Goal: Download file/media

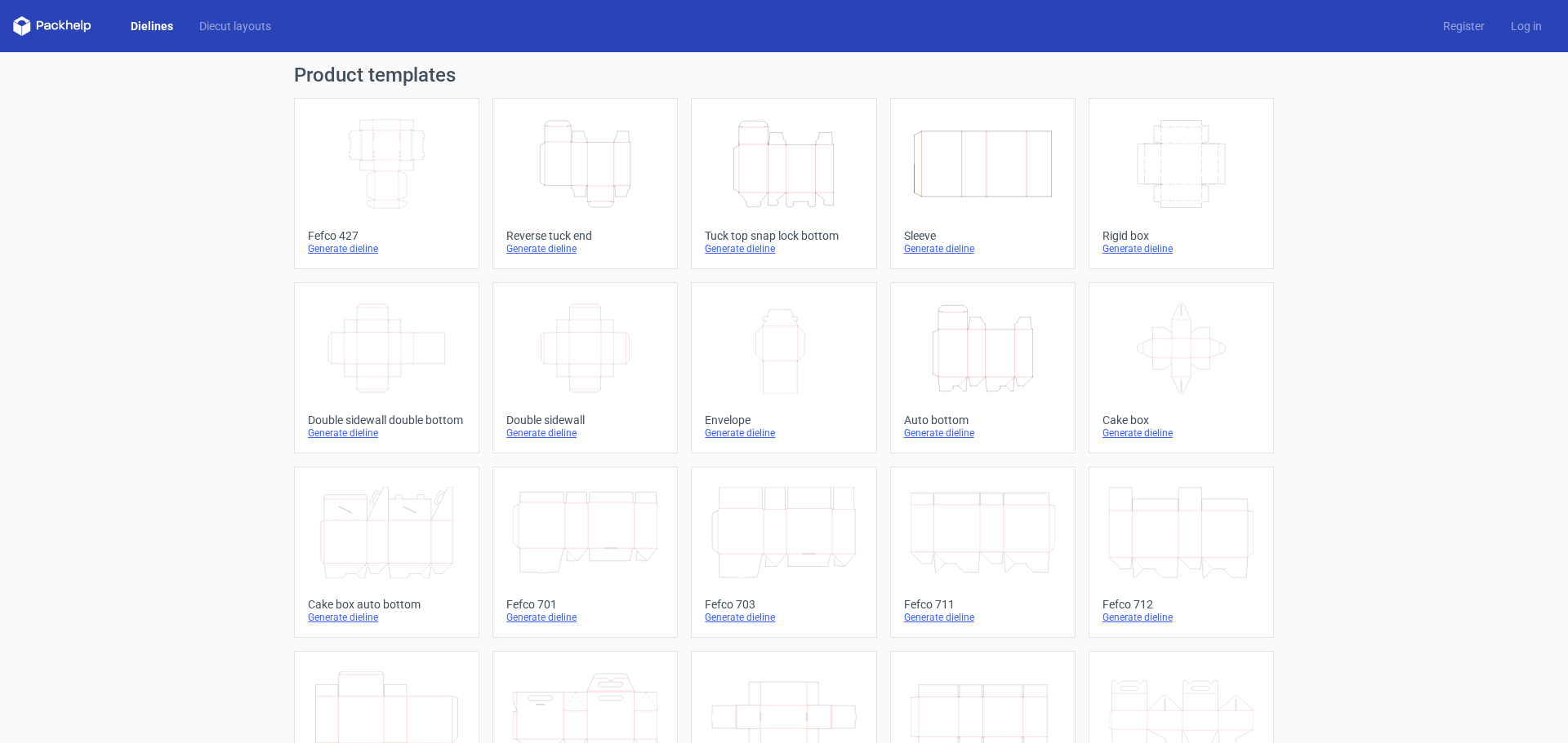
click at [385, 142] on icon "Width Depth Height" at bounding box center [386, 164] width 144 height 92
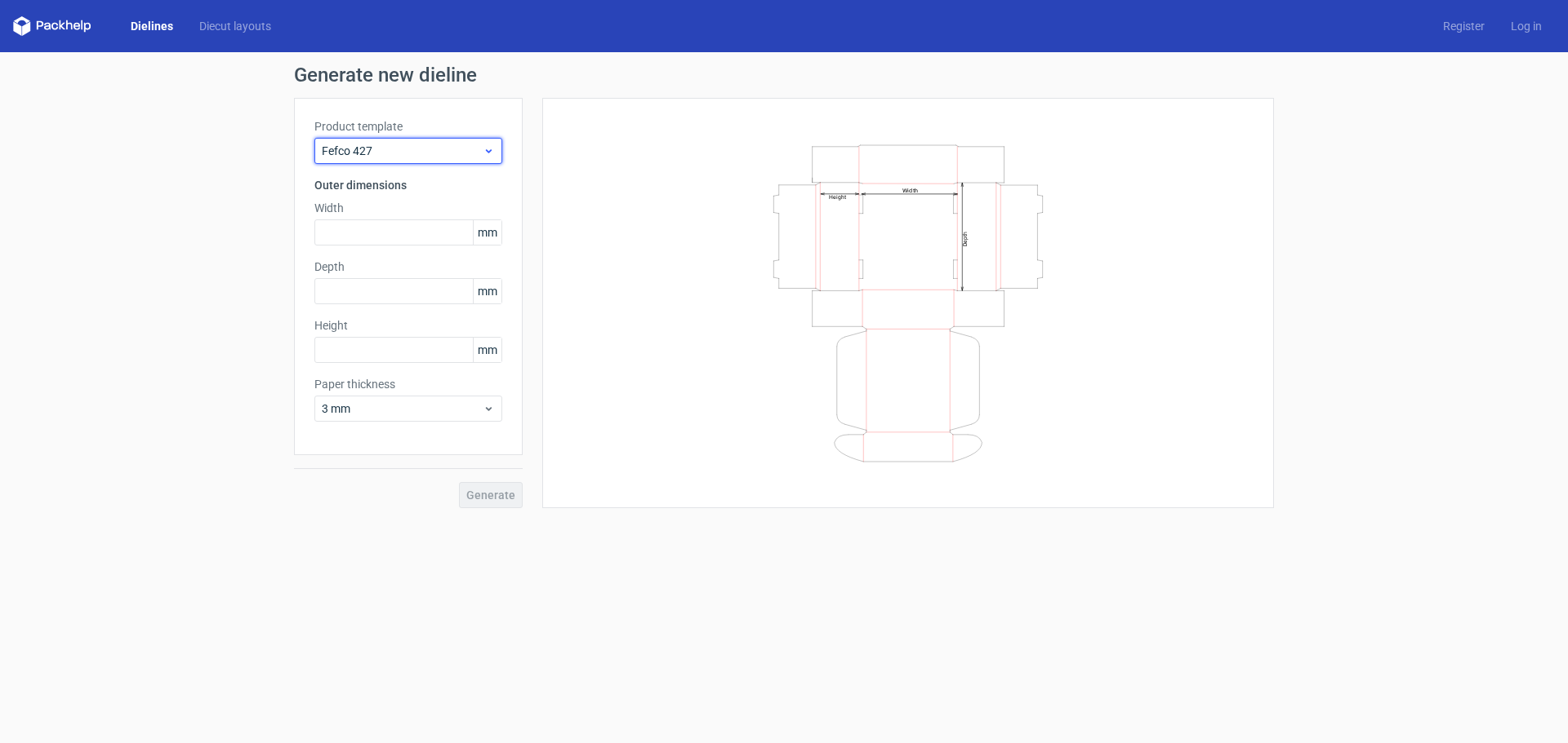
click at [404, 144] on span "Fefco 427" at bounding box center [402, 151] width 160 height 16
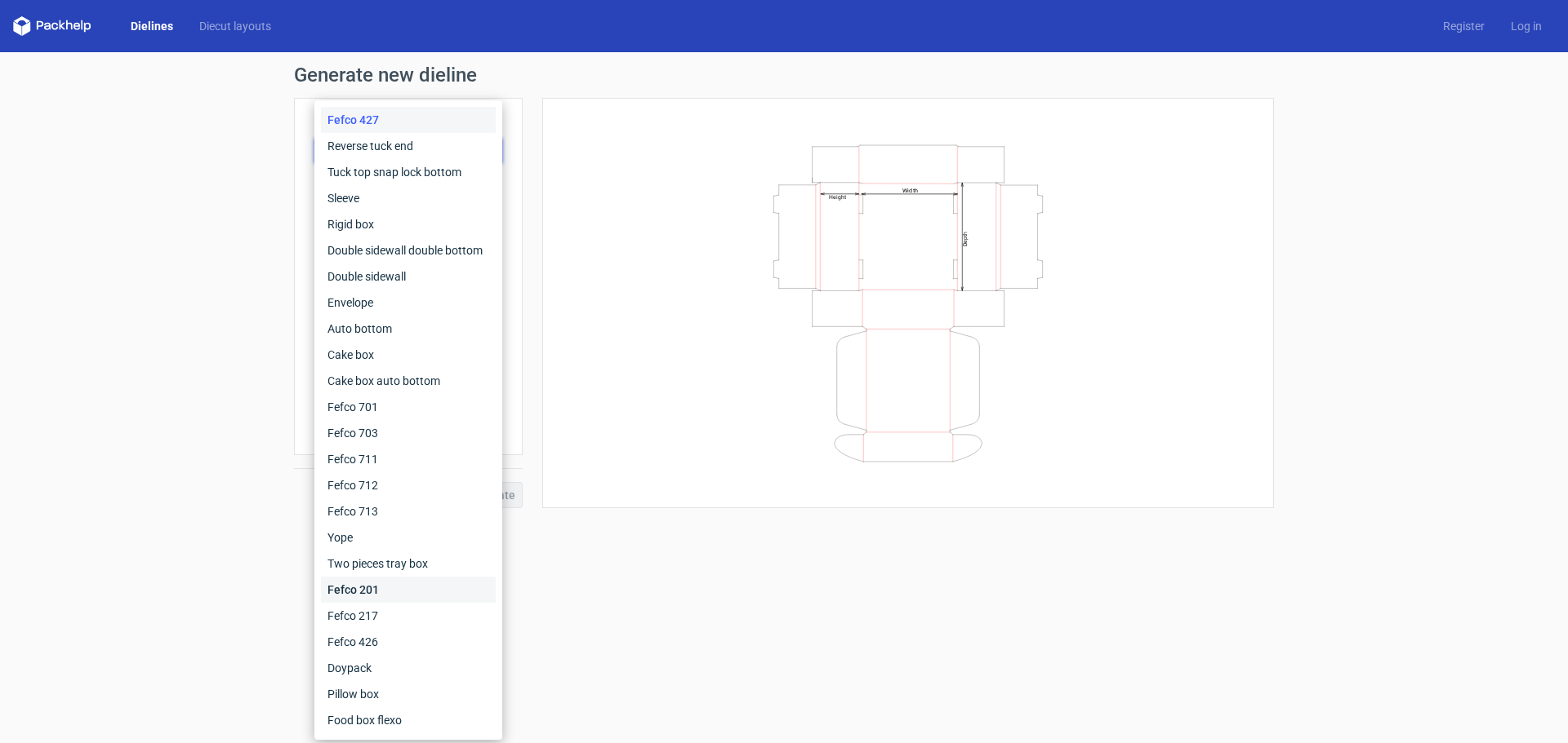
click at [344, 583] on div "Fefco 201" at bounding box center [408, 590] width 174 height 26
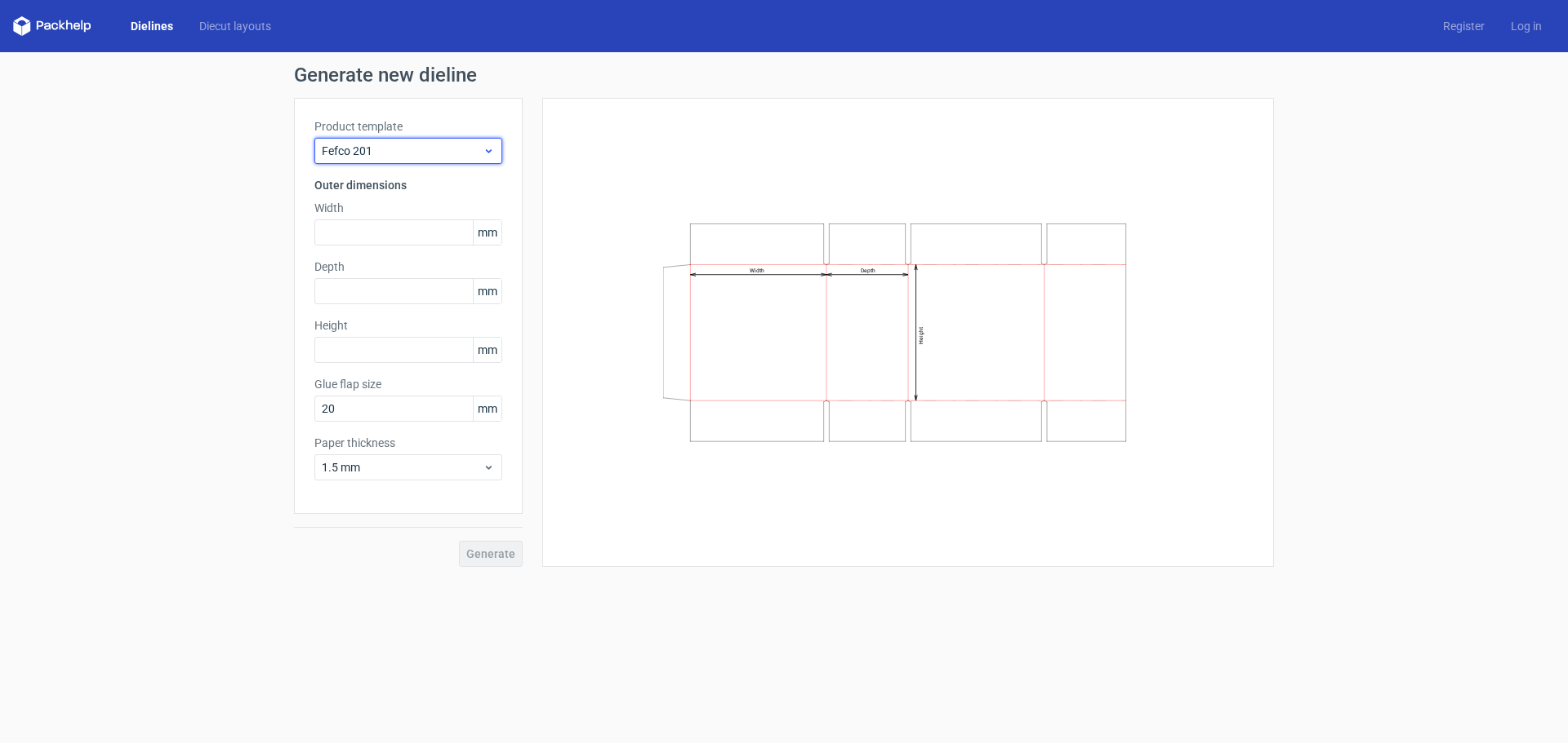
click at [331, 147] on span "Fefco 201" at bounding box center [402, 151] width 160 height 16
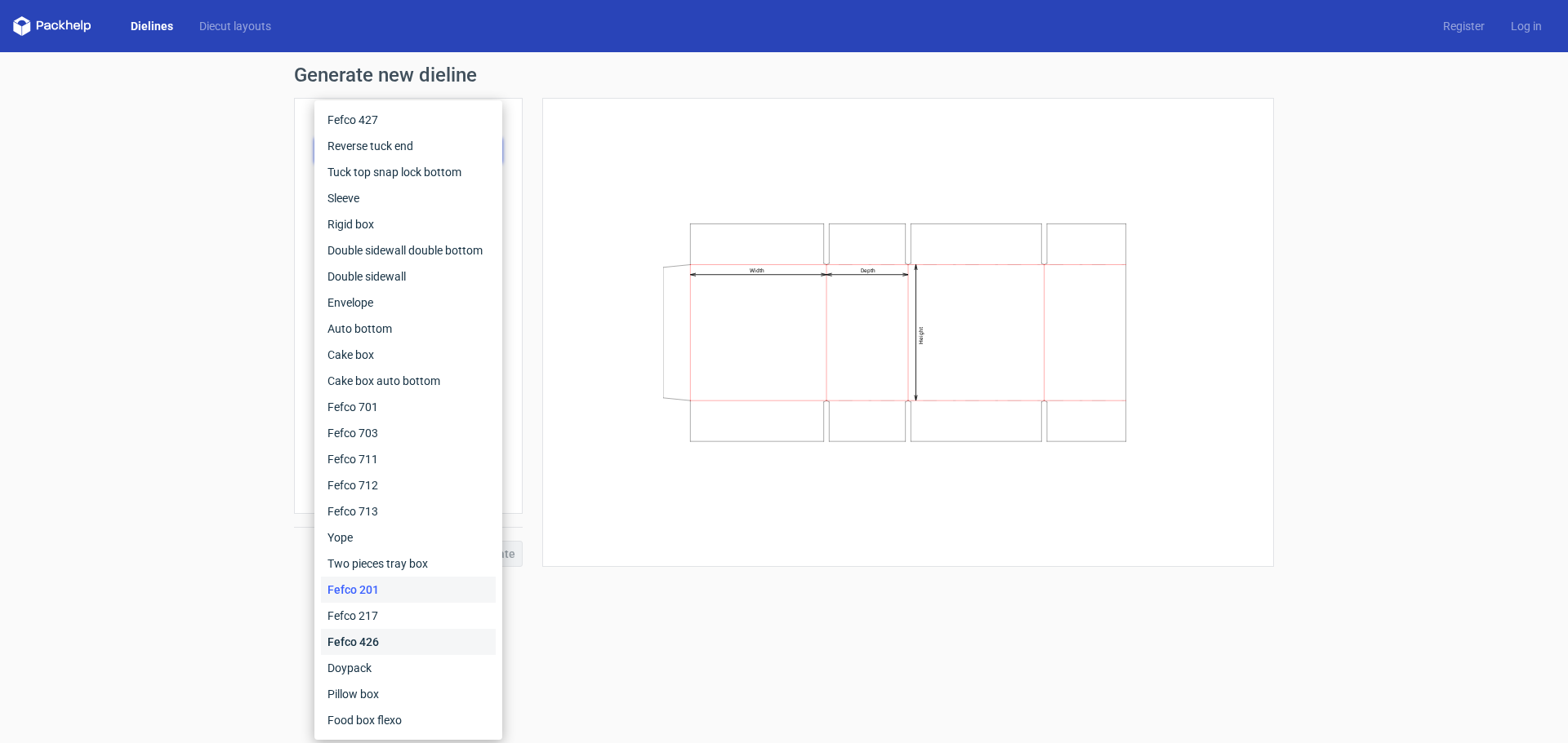
click at [365, 639] on div "Fefco 426" at bounding box center [408, 642] width 174 height 26
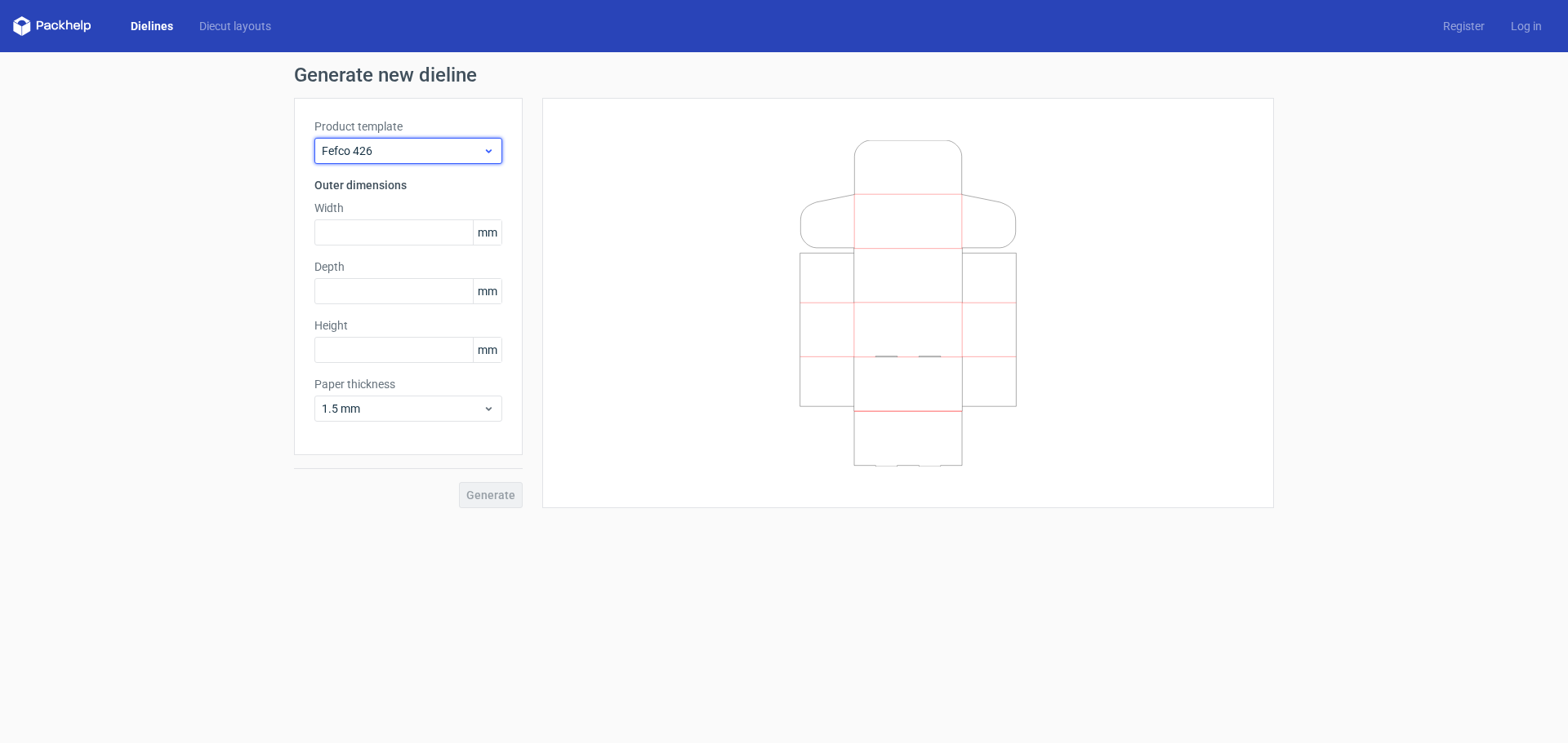
click at [391, 149] on span "Fefco 426" at bounding box center [402, 151] width 160 height 16
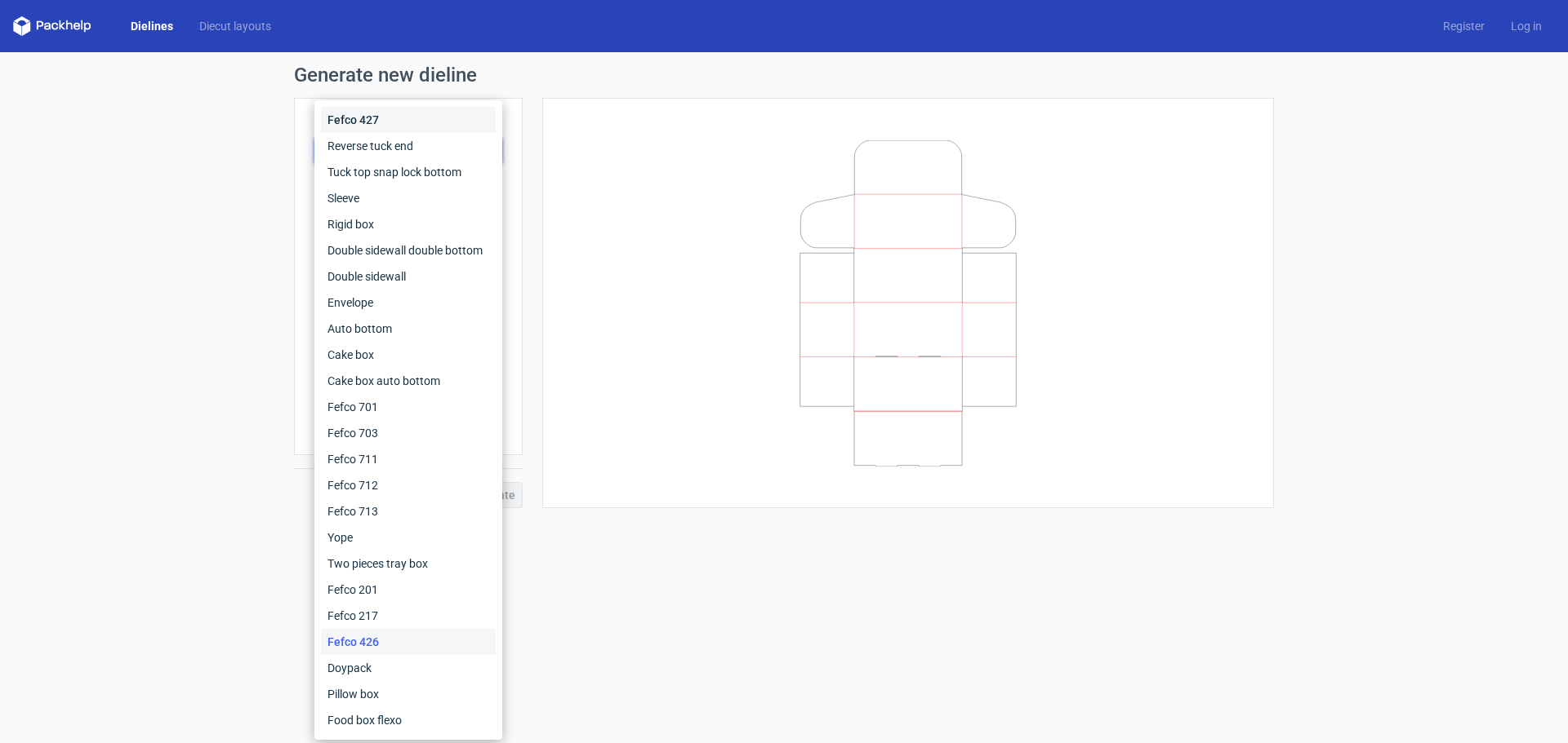
click at [364, 107] on div "Fefco 427" at bounding box center [408, 120] width 174 height 26
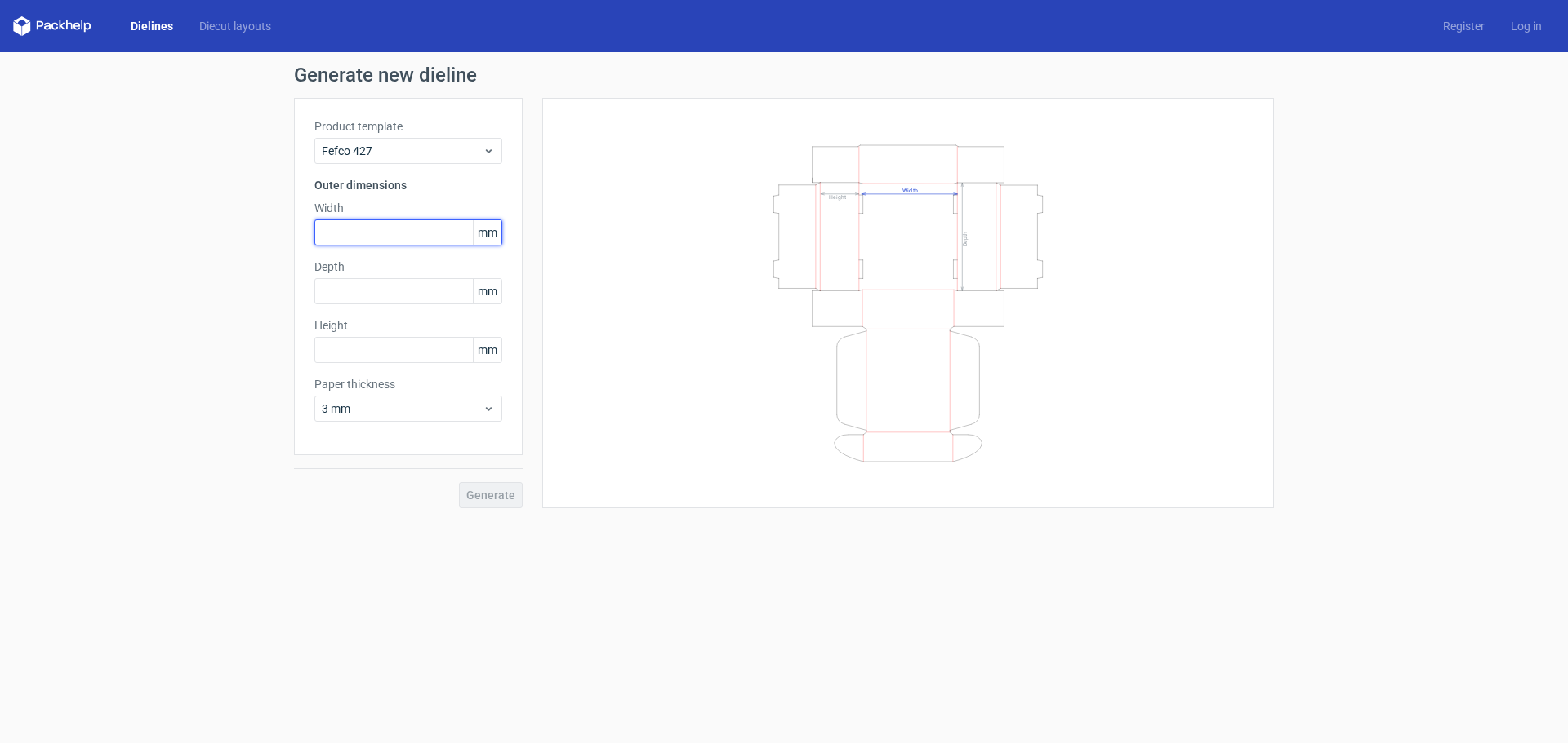
click at [375, 226] on input "text" at bounding box center [408, 232] width 188 height 26
type input "295"
click at [340, 340] on input "text" at bounding box center [408, 350] width 188 height 26
drag, startPoint x: 350, startPoint y: 290, endPoint x: 290, endPoint y: 288, distance: 60.0
click at [290, 288] on div "Generate new dieline Product template Fefco 427 Outer dimensions Width 295 mm D…" at bounding box center [784, 286] width 1568 height 469
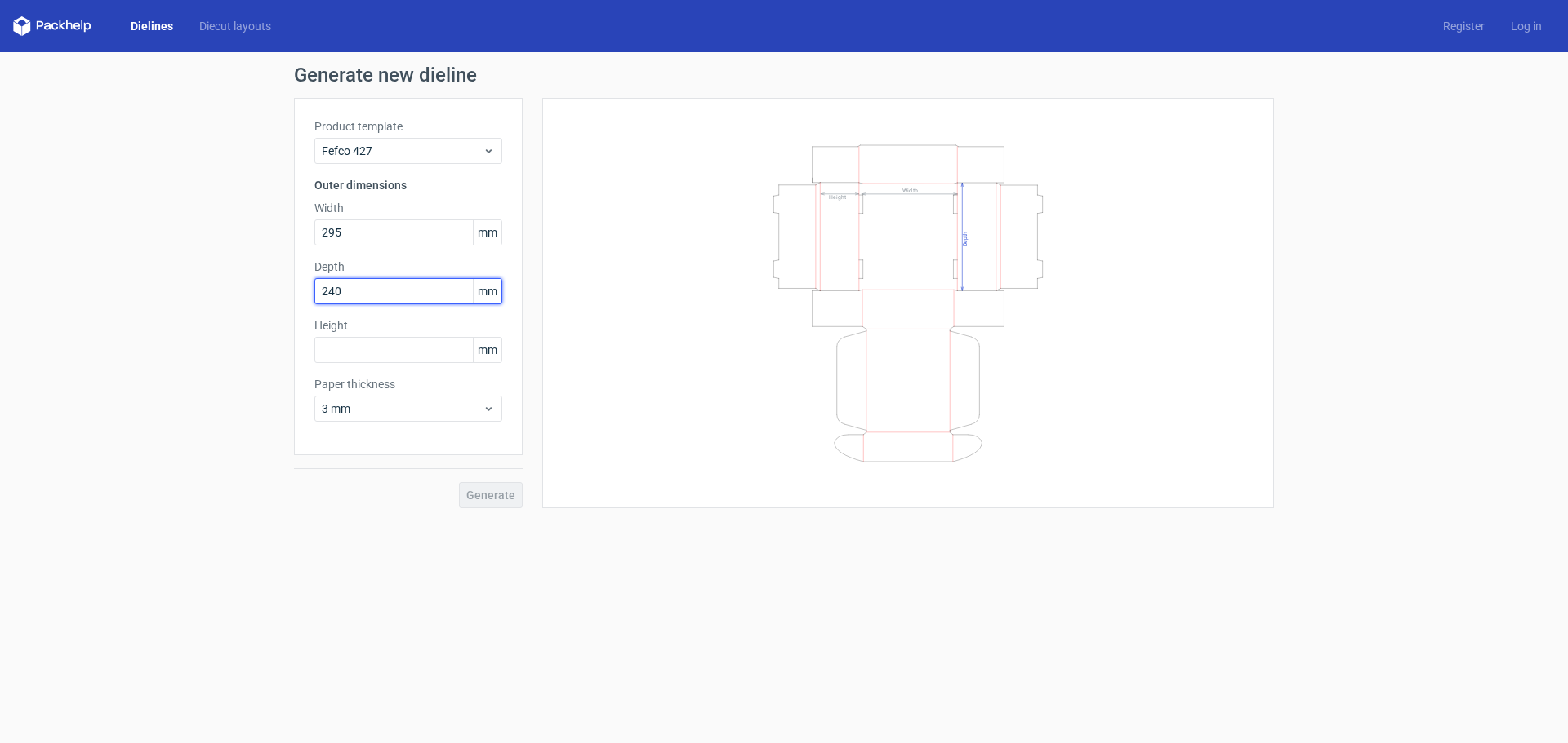
type input "240"
type input "75"
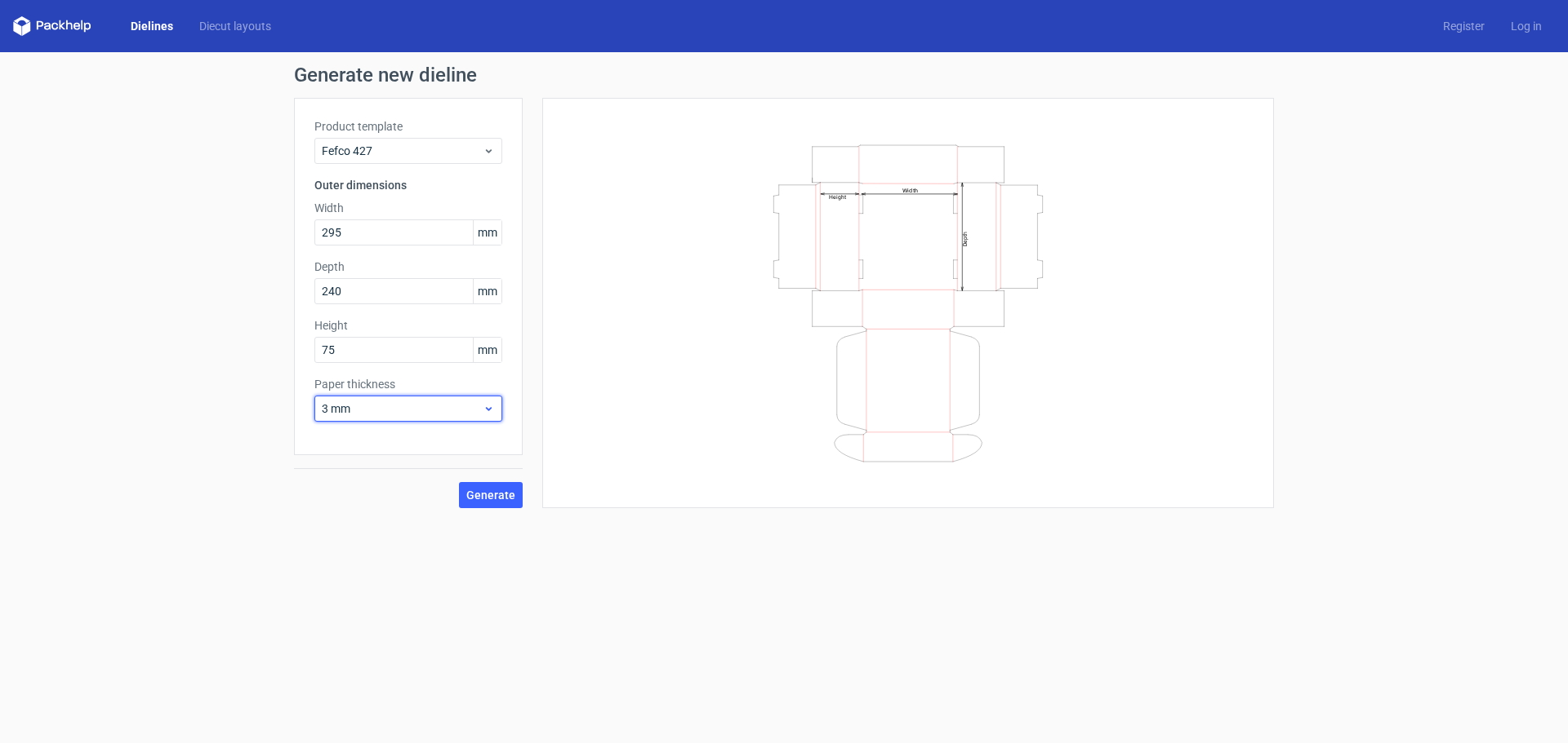
click at [361, 399] on div "3 mm" at bounding box center [408, 409] width 188 height 26
click at [358, 466] on div "0.5 mm" at bounding box center [408, 471] width 174 height 26
click at [349, 408] on span "0.5 mm" at bounding box center [402, 409] width 160 height 16
click at [342, 520] on div "1.5 mm" at bounding box center [408, 523] width 174 height 26
click at [423, 444] on div "Product template Fefco 427 Outer dimensions Width 295 mm Depth 240 mm Height 75…" at bounding box center [408, 277] width 228 height 358
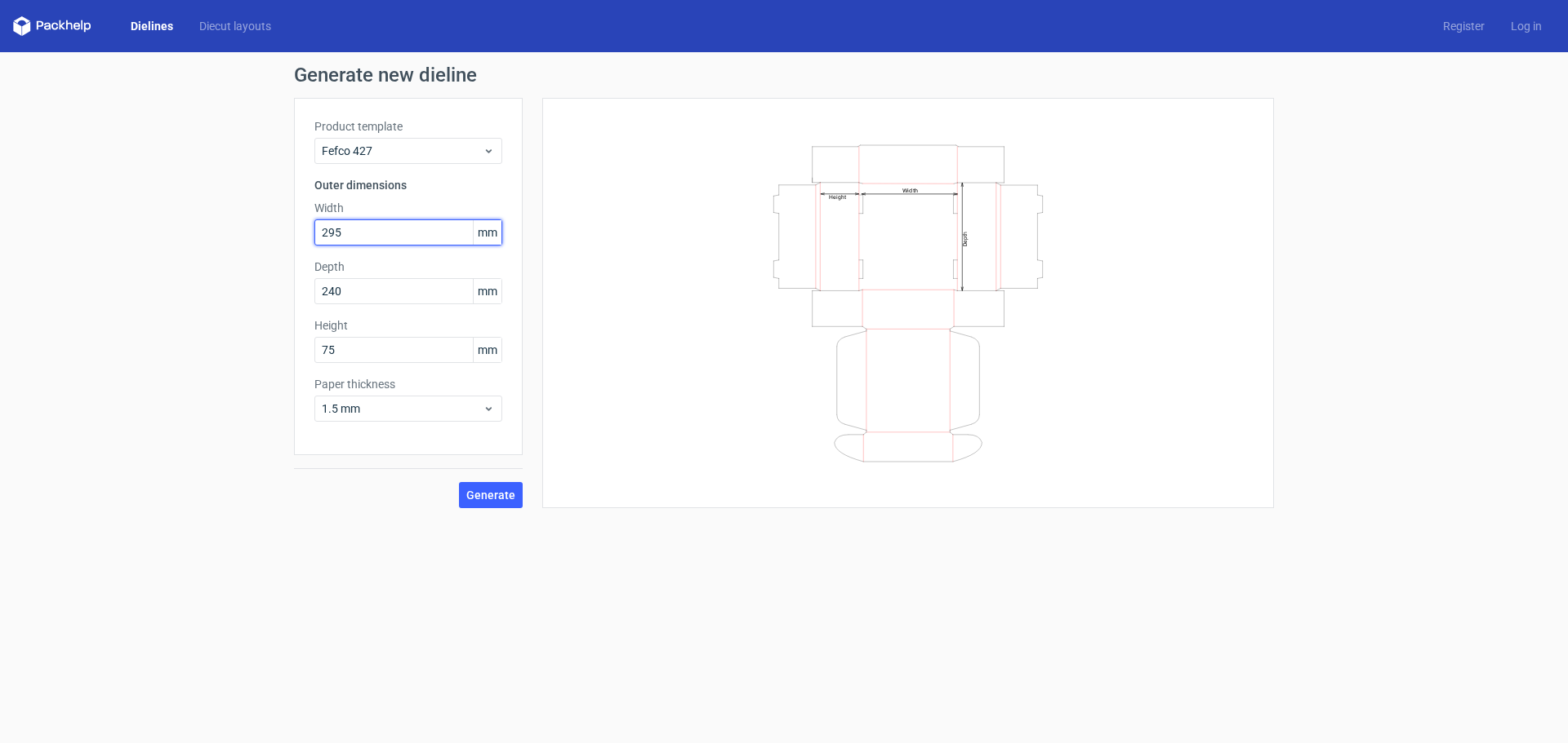
click at [358, 226] on input "295" at bounding box center [408, 232] width 188 height 26
drag, startPoint x: 377, startPoint y: 232, endPoint x: 222, endPoint y: 232, distance: 155.0
click at [222, 232] on div "Generate new dieline Product template Fefco 427 Outer dimensions Width 295 mm D…" at bounding box center [784, 286] width 1568 height 469
type input "297"
click at [486, 502] on button "Generate" at bounding box center [490, 495] width 64 height 26
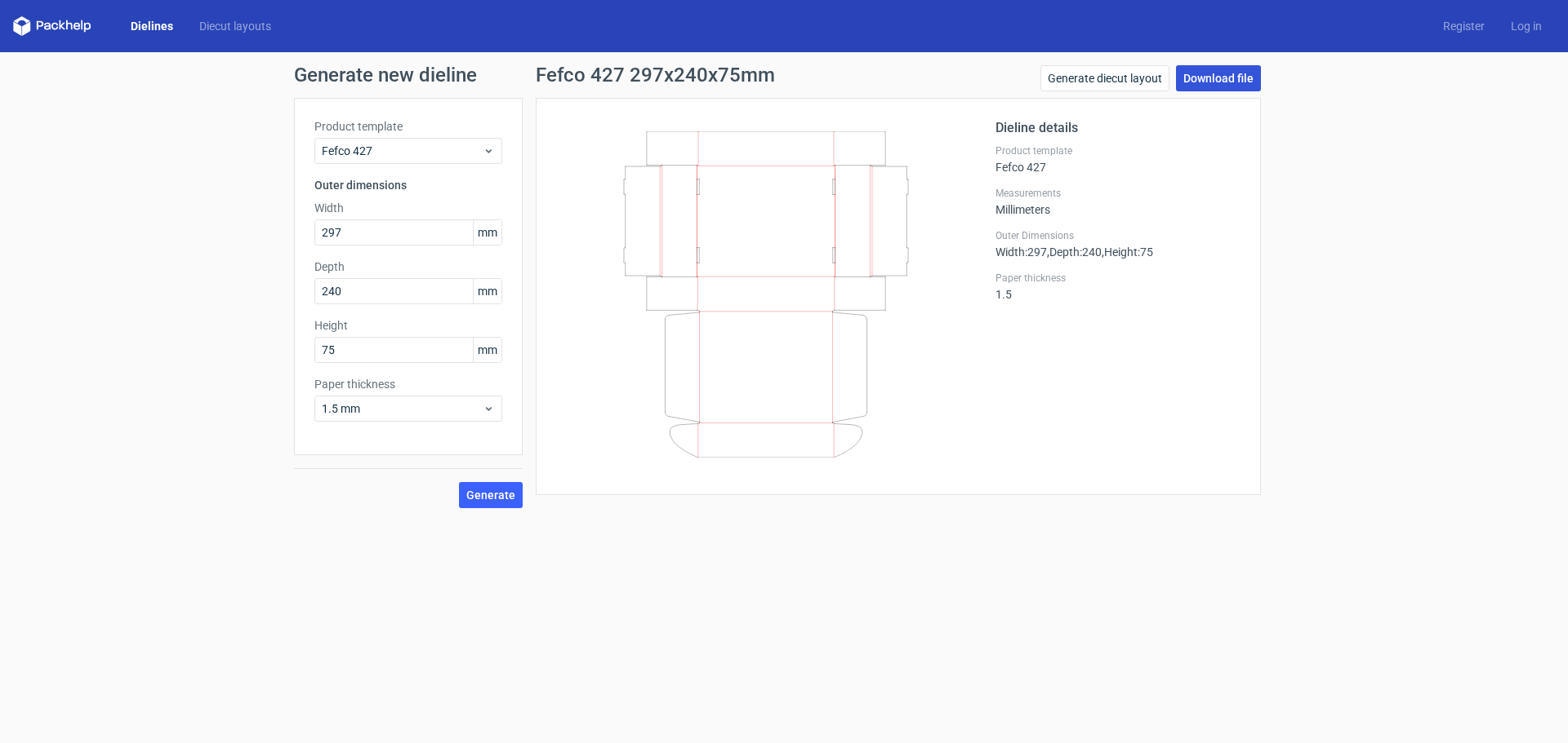
click at [1217, 80] on link "Download file" at bounding box center [1218, 79] width 85 height 26
drag, startPoint x: 345, startPoint y: 352, endPoint x: 278, endPoint y: 354, distance: 67.0
click at [278, 354] on div "Generate new dieline Product template Fefco 427 Outer dimensions Width 297 mm D…" at bounding box center [784, 286] width 1568 height 469
type input "130"
click at [483, 493] on span "Generate" at bounding box center [490, 495] width 49 height 11
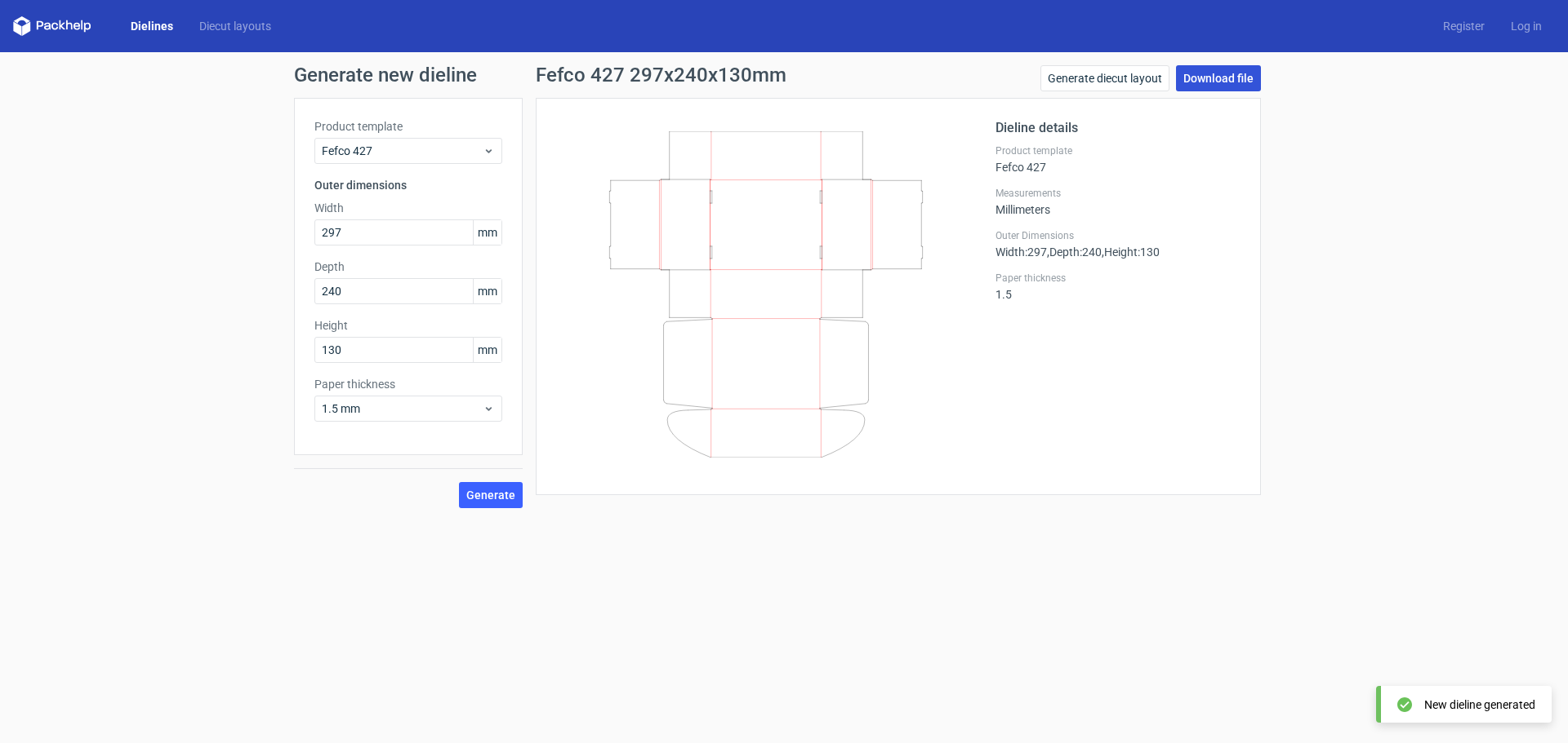
click at [1222, 74] on link "Download file" at bounding box center [1218, 79] width 85 height 26
